Goal: Navigation & Orientation: Go to known website

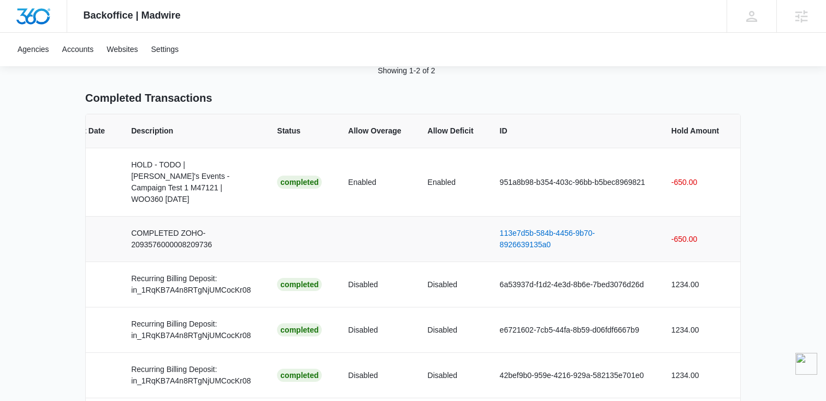
scroll to position [0, 286]
